Goal: Transaction & Acquisition: Purchase product/service

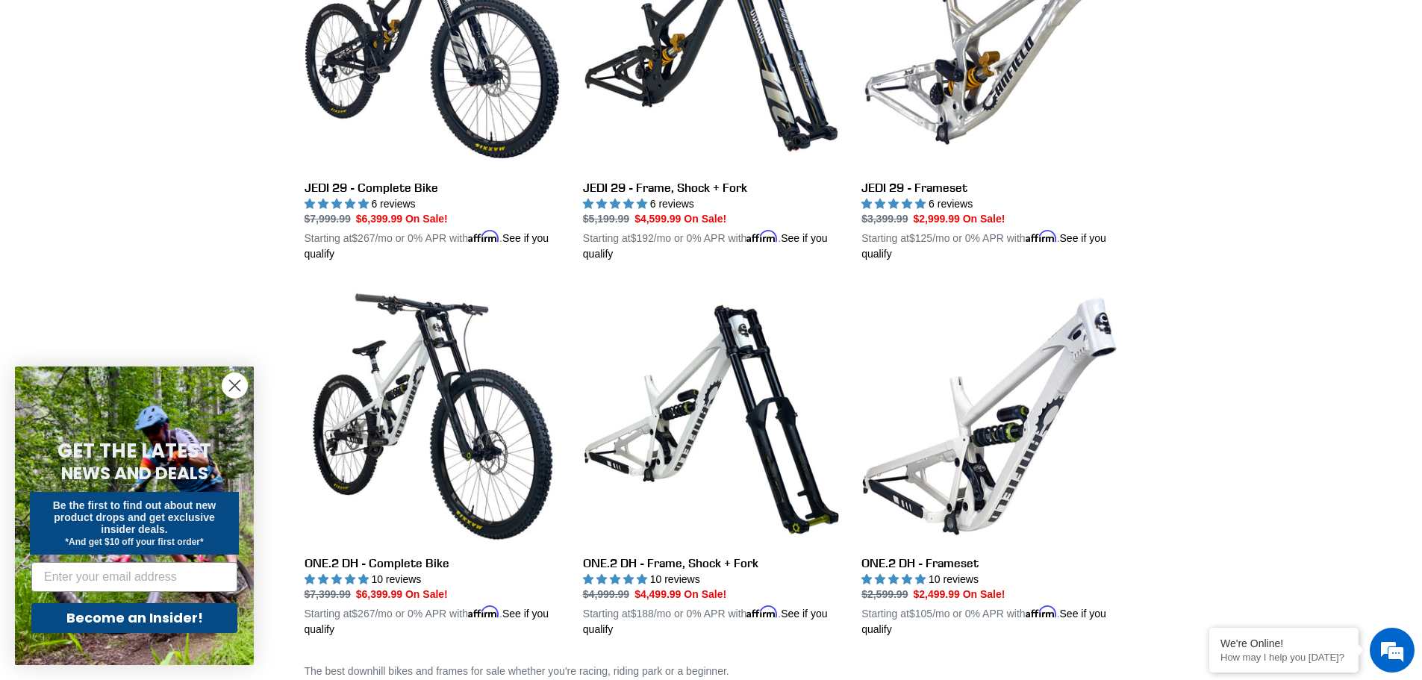
scroll to position [748, 0]
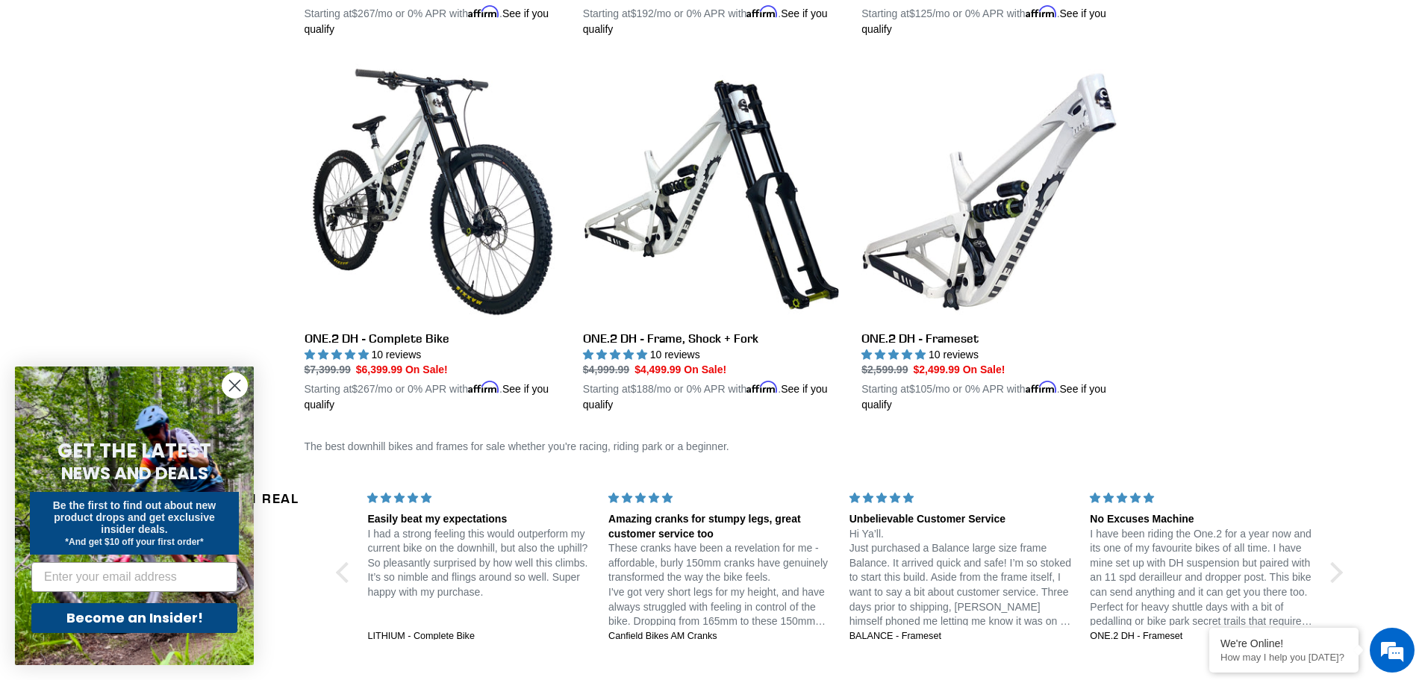
click at [232, 387] on circle "Close dialog" at bounding box center [234, 385] width 25 height 25
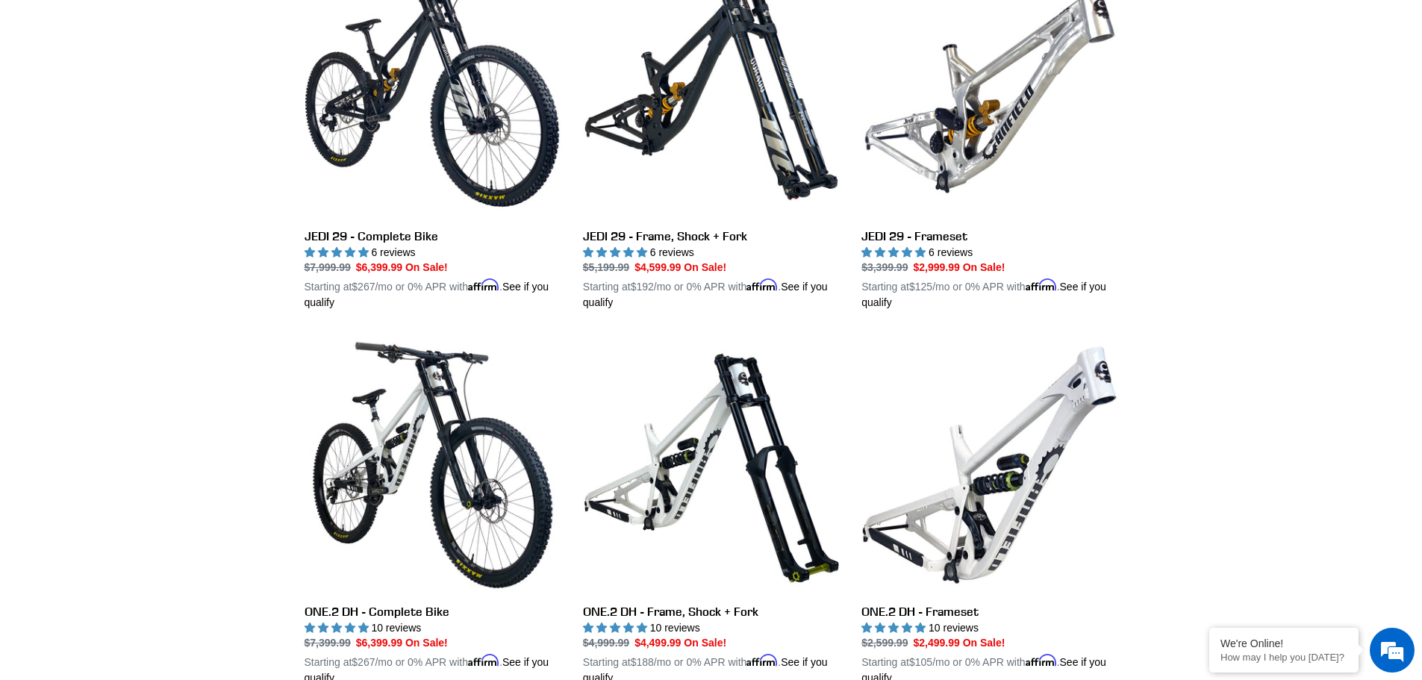
scroll to position [37, 0]
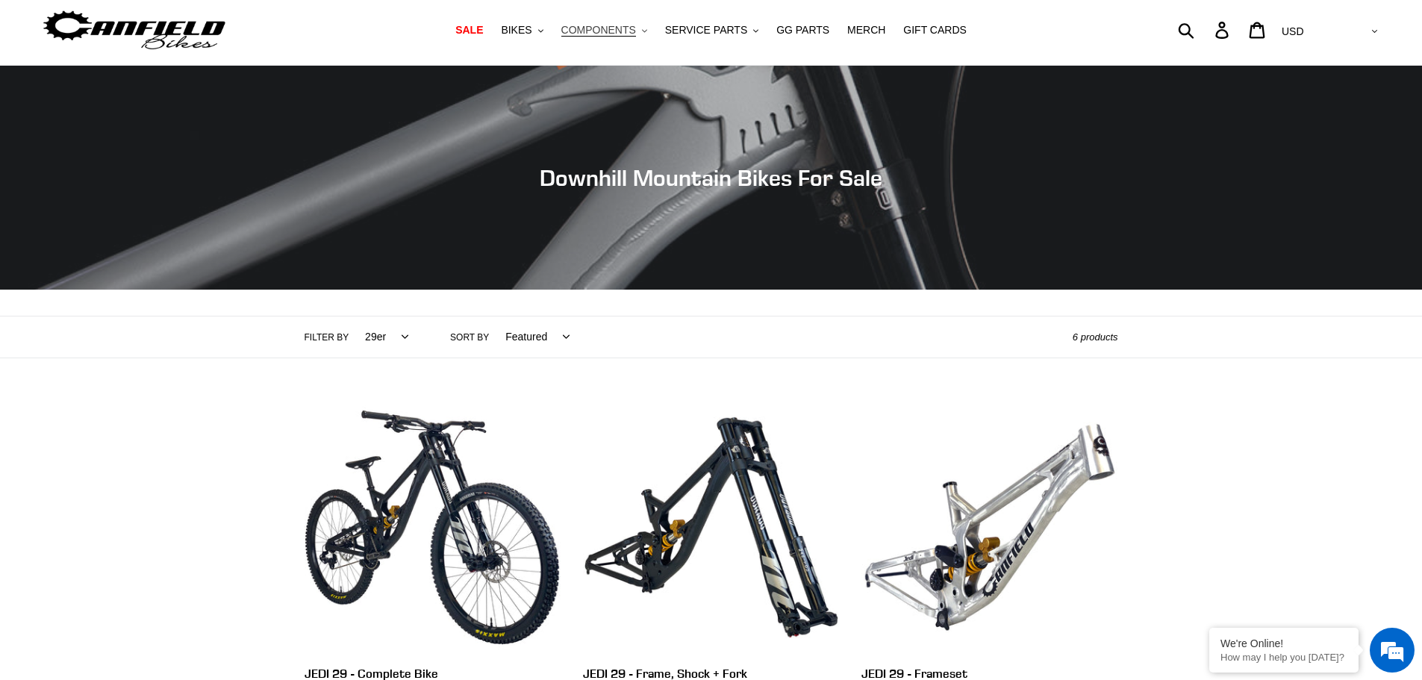
click at [608, 32] on span "COMPONENTS" at bounding box center [598, 30] width 75 height 13
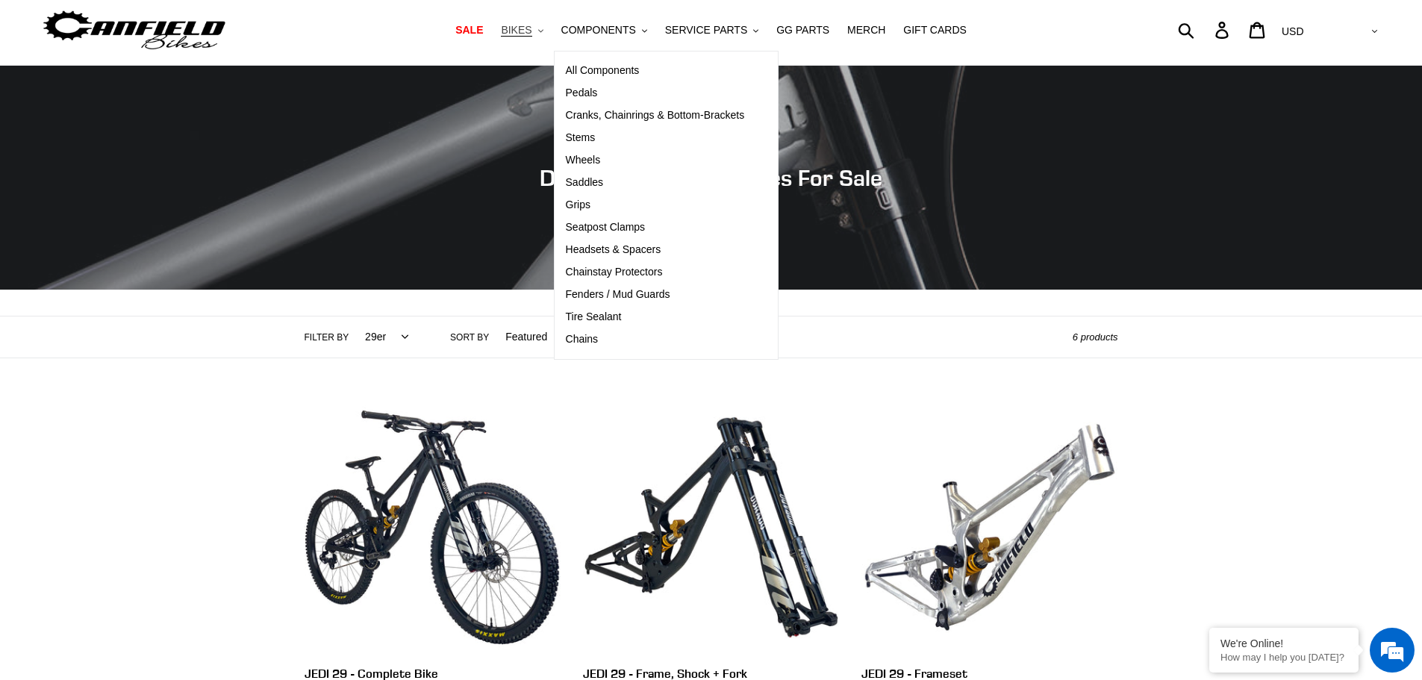
click at [514, 40] on button "BIKES .cls-1{fill:#231f20}" at bounding box center [521, 30] width 57 height 20
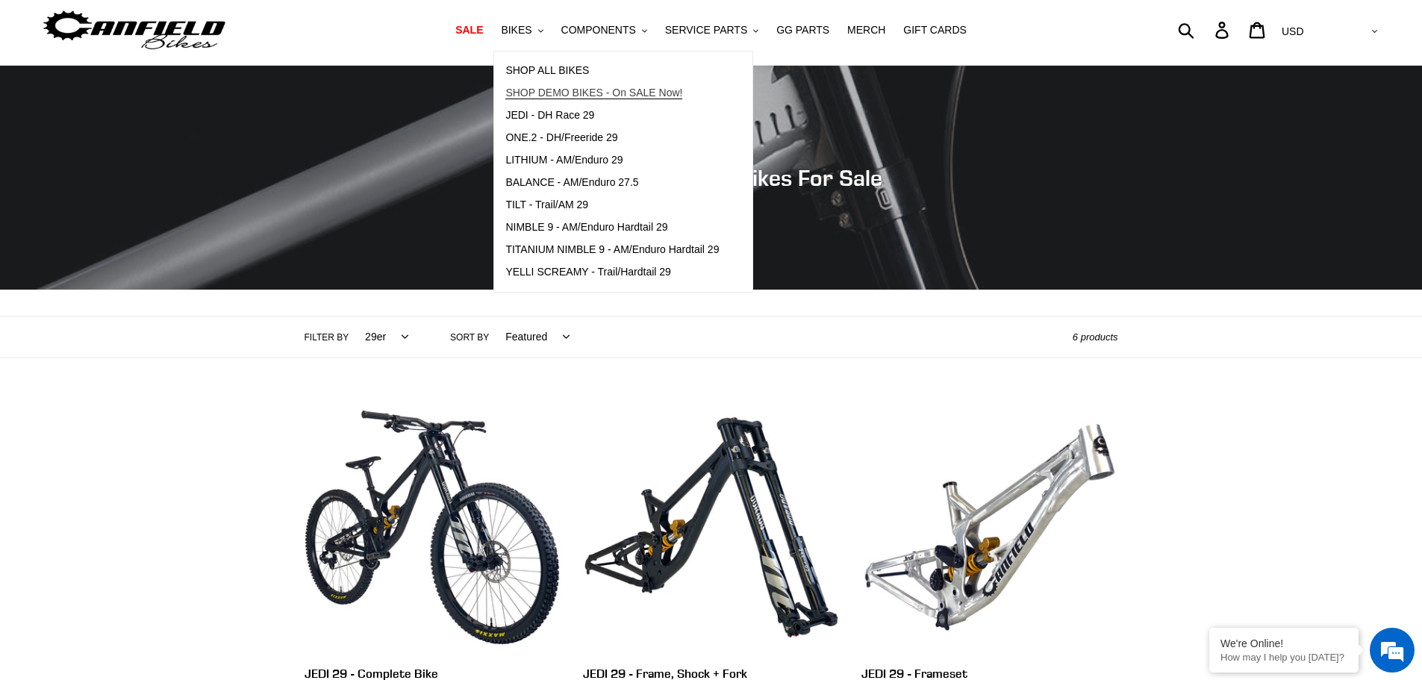
click at [560, 96] on span "SHOP DEMO BIKES - On SALE Now!" at bounding box center [593, 93] width 177 height 13
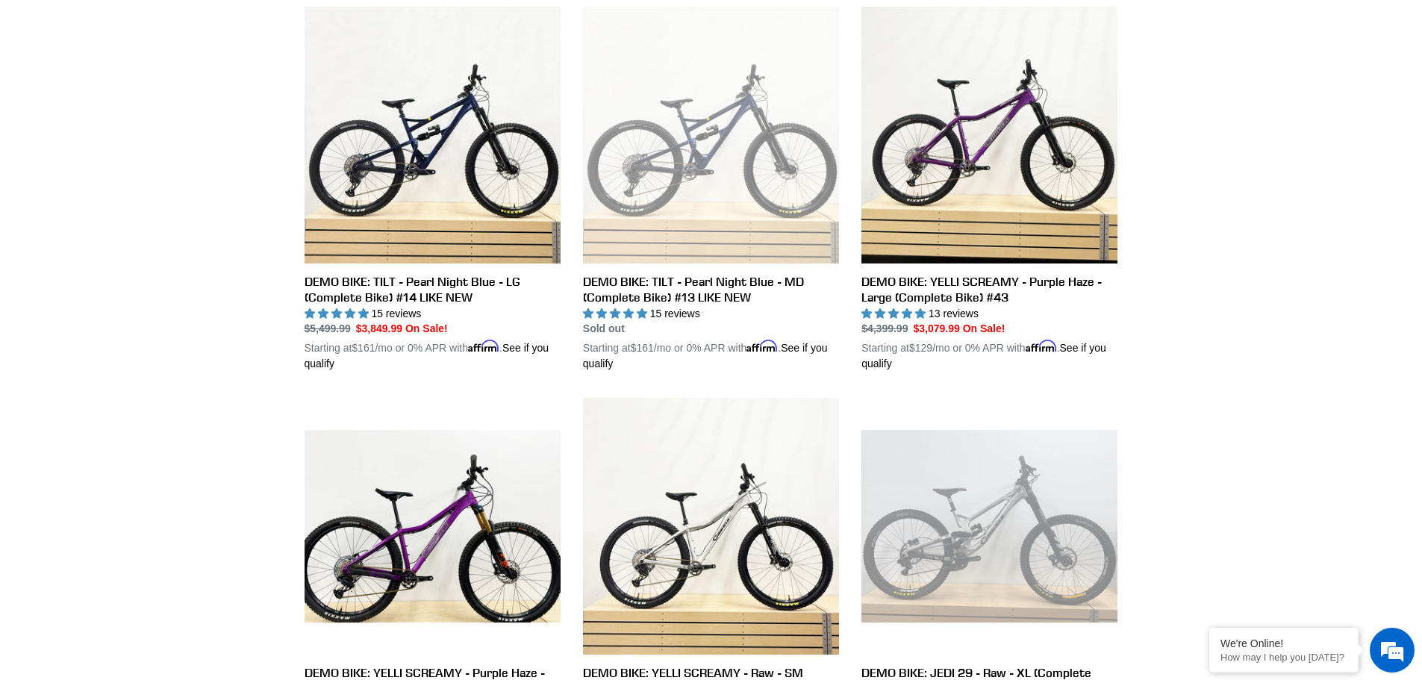
scroll to position [1198, 0]
